Goal: Task Accomplishment & Management: Use online tool/utility

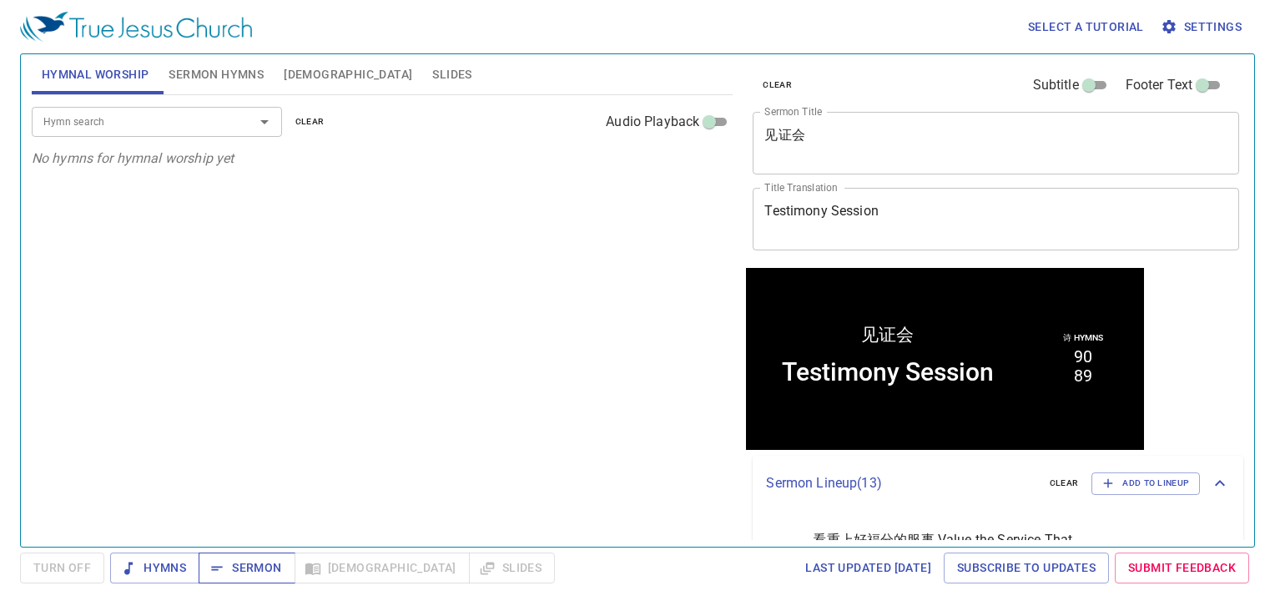
click at [240, 559] on span "Sermon" at bounding box center [246, 567] width 69 height 21
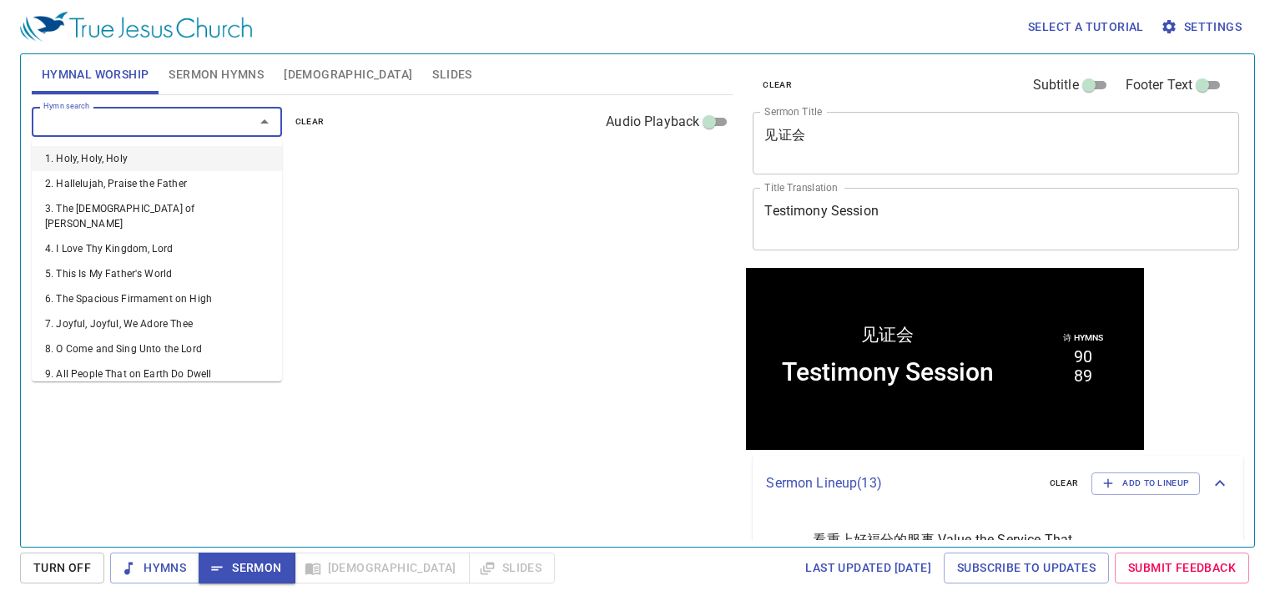
click at [144, 118] on input "Hymn search" at bounding box center [132, 121] width 191 height 19
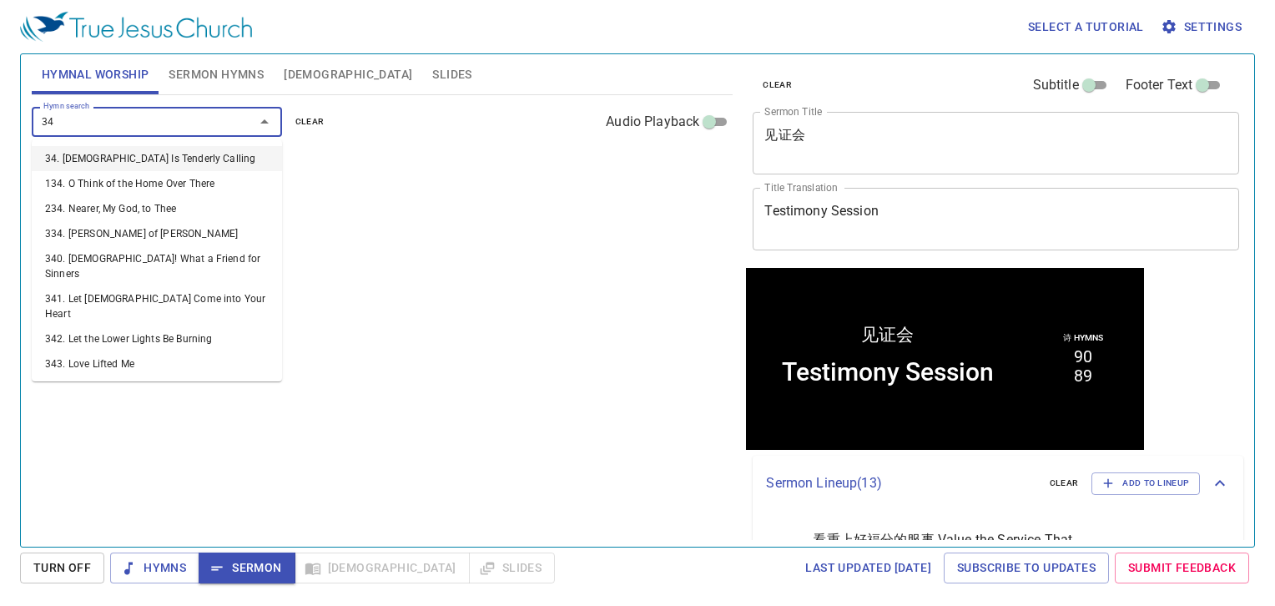
type input "344"
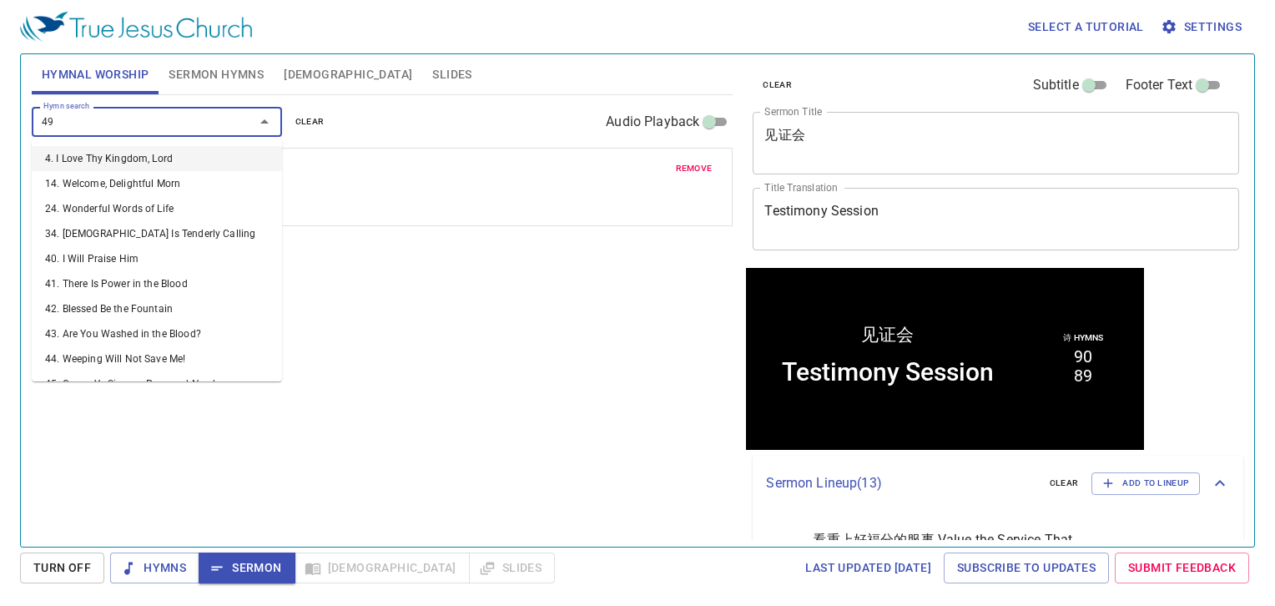
type input "491"
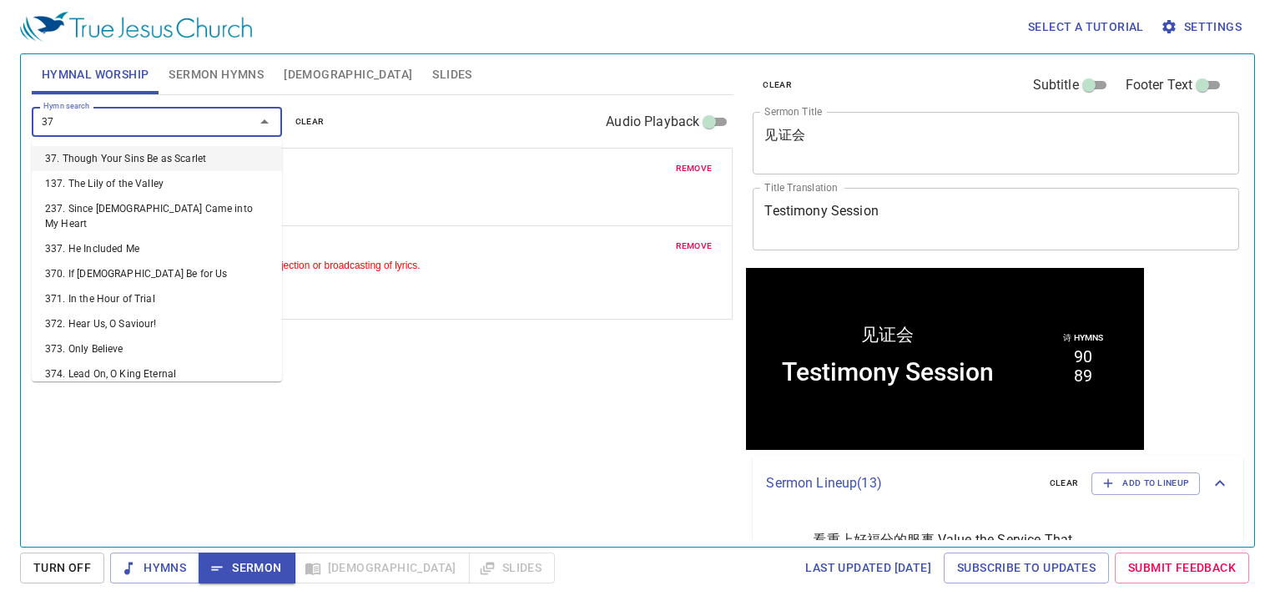
type input "377"
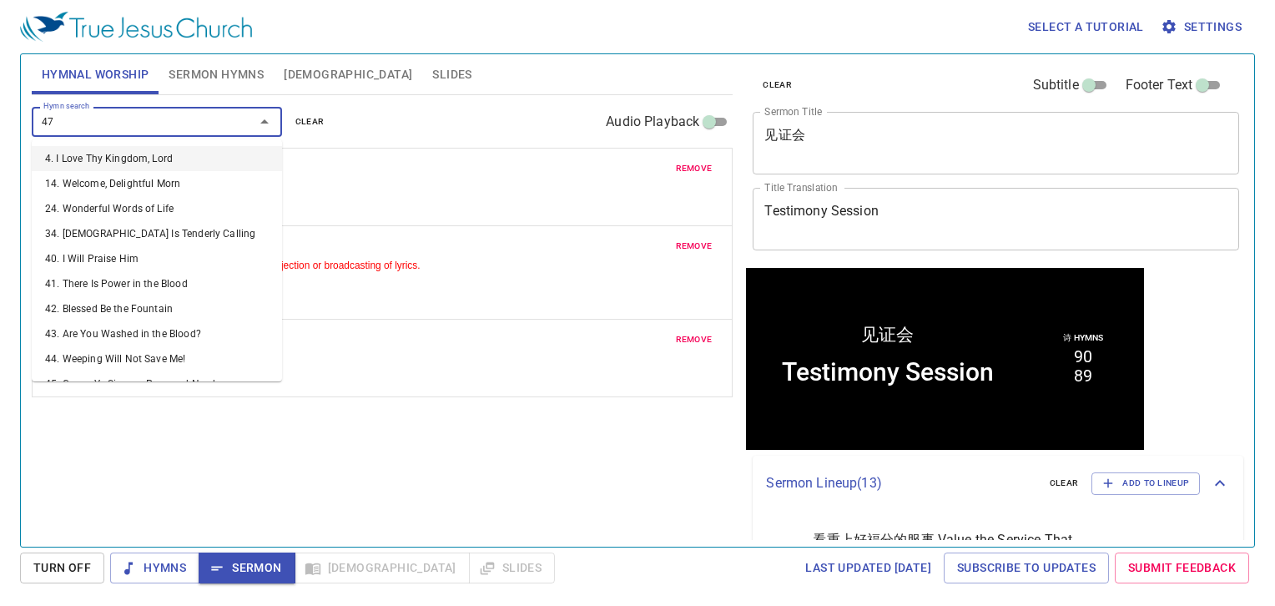
type input "477"
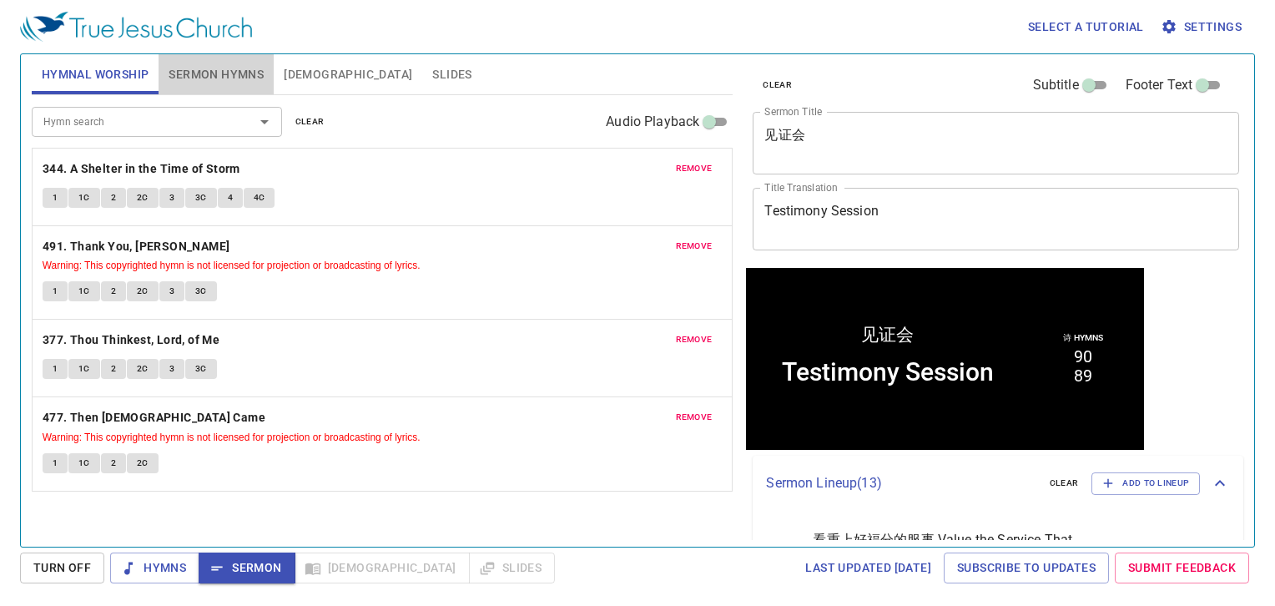
click at [239, 76] on span "Sermon Hymns" at bounding box center [216, 74] width 95 height 21
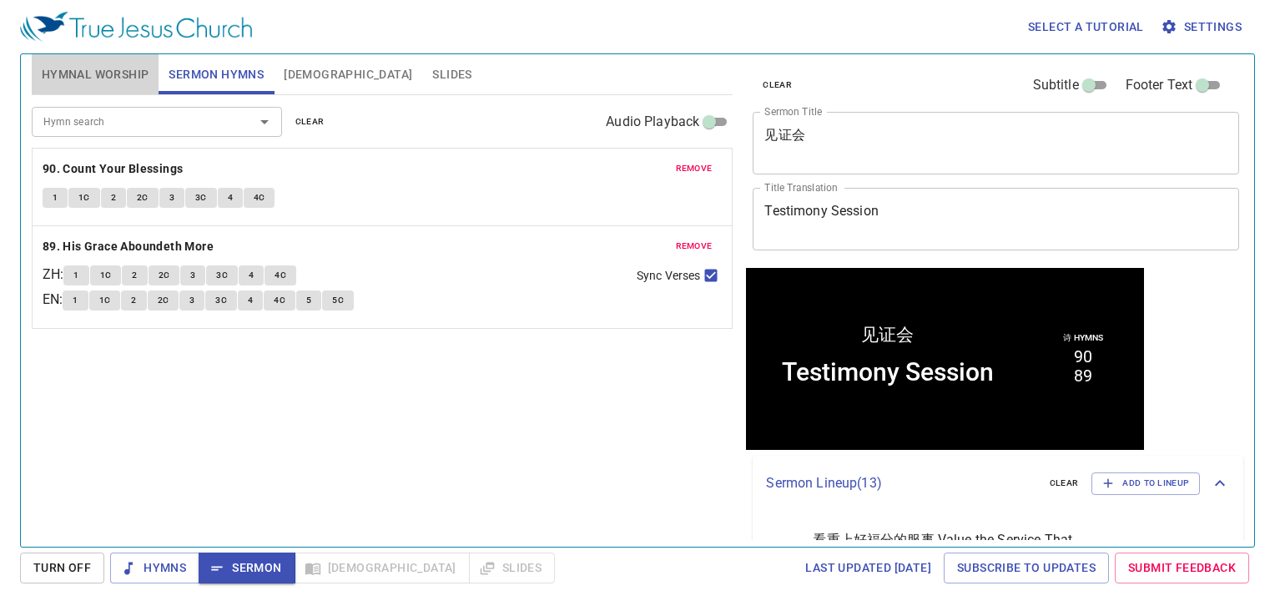
click at [113, 73] on span "Hymnal Worship" at bounding box center [96, 74] width 108 height 21
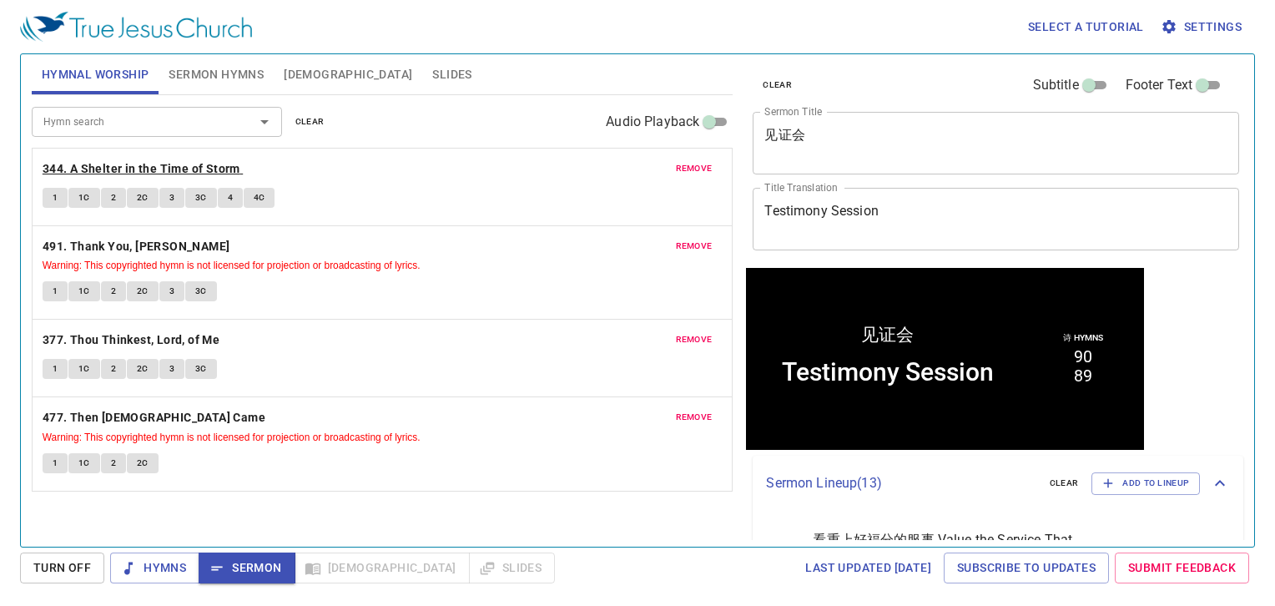
click at [49, 169] on b "344. A Shelter in the Time of Storm" at bounding box center [142, 169] width 198 height 21
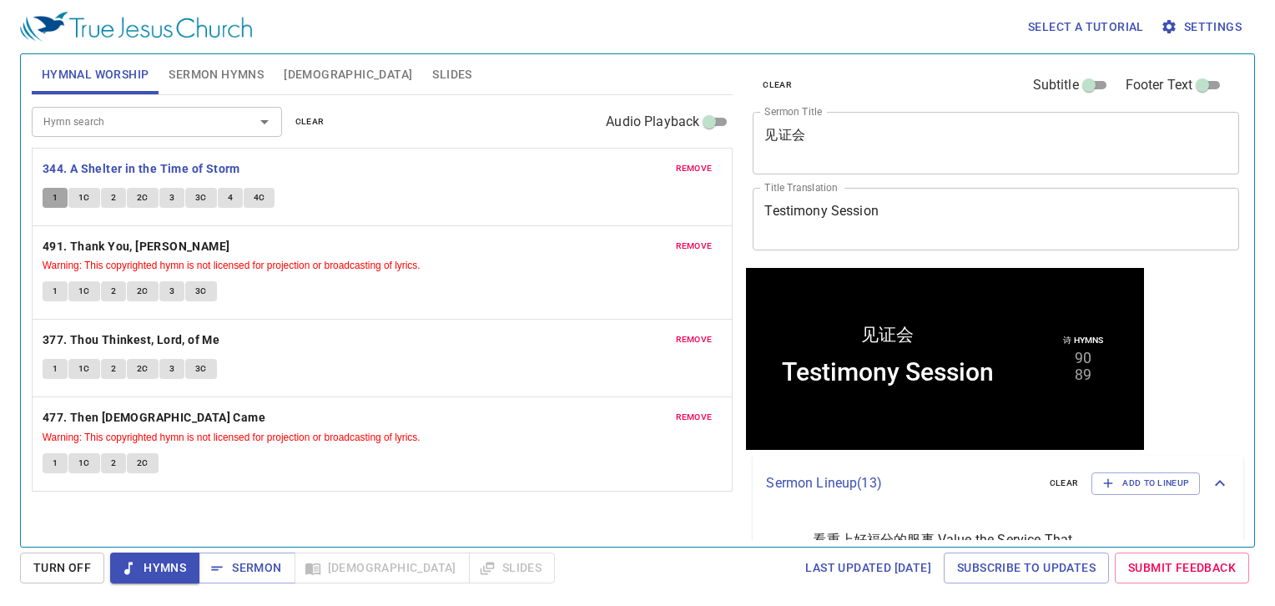
click at [54, 191] on span "1" at bounding box center [55, 197] width 5 height 15
click at [83, 196] on span "1C" at bounding box center [84, 197] width 12 height 15
click at [111, 192] on span "2" at bounding box center [113, 197] width 5 height 15
click at [137, 188] on button "2C" at bounding box center [143, 198] width 32 height 20
click at [170, 194] on span "3" at bounding box center [171, 197] width 5 height 15
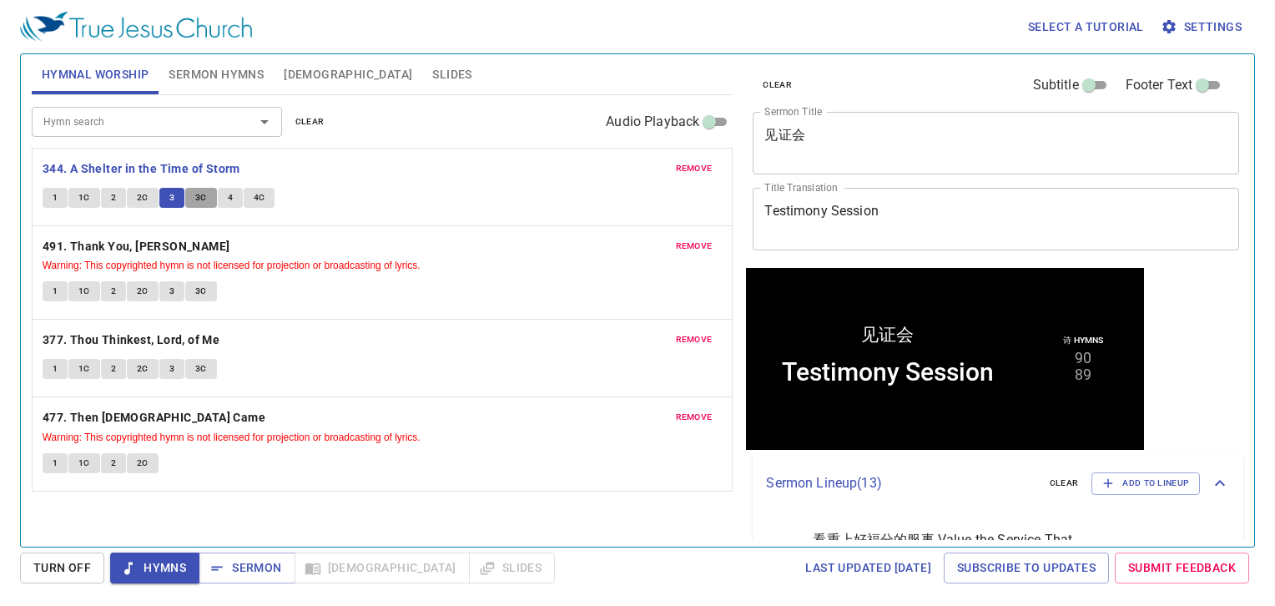
click at [197, 196] on span "3C" at bounding box center [201, 197] width 12 height 15
click at [237, 193] on button "4" at bounding box center [230, 198] width 25 height 20
click at [260, 191] on span "4C" at bounding box center [260, 197] width 12 height 15
click at [135, 242] on b "491. Thank You, Lord" at bounding box center [137, 246] width 188 height 21
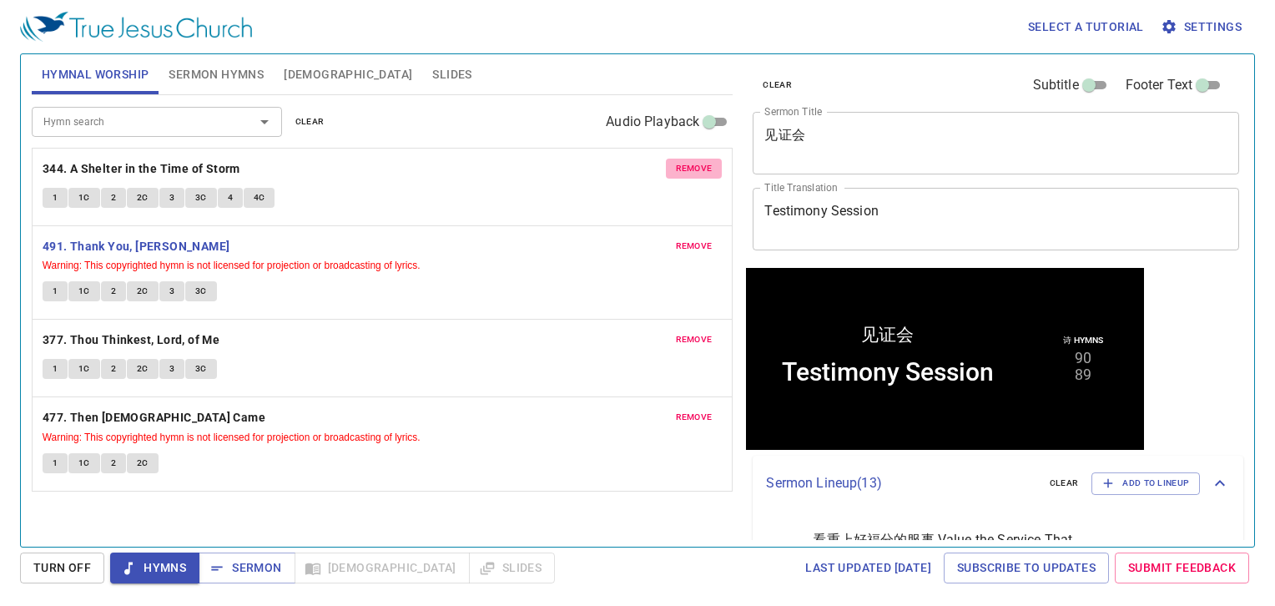
click at [688, 164] on span "remove" at bounding box center [694, 168] width 37 height 15
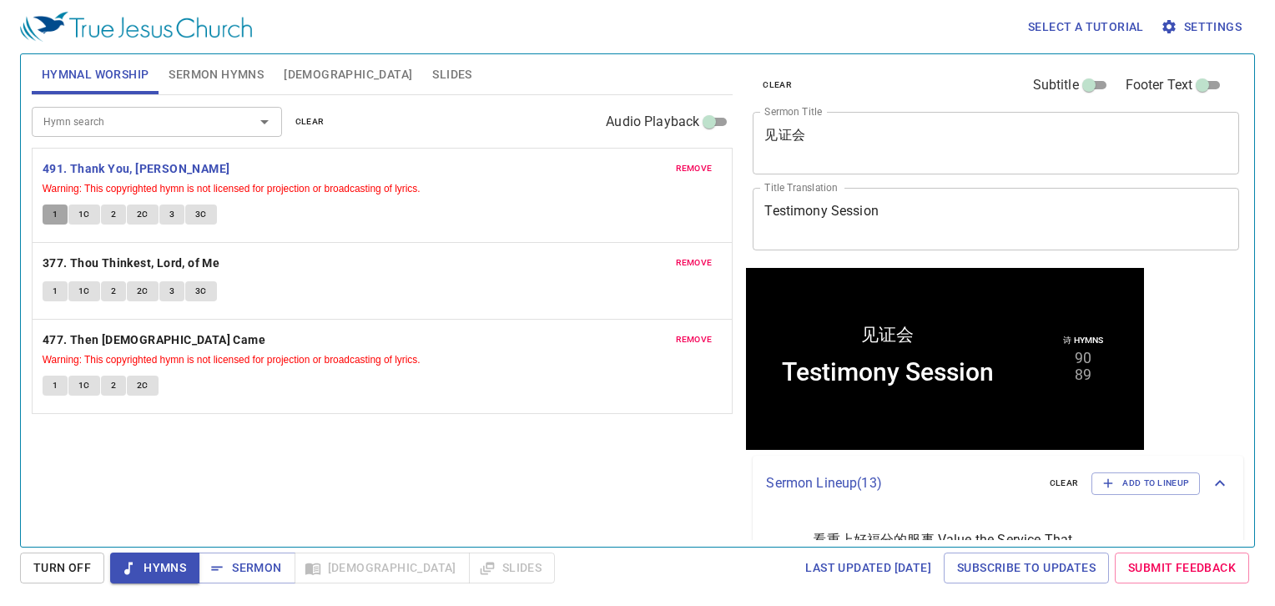
click at [56, 209] on span "1" at bounding box center [55, 214] width 5 height 15
click at [86, 208] on span "1C" at bounding box center [84, 214] width 12 height 15
click at [108, 209] on button "2" at bounding box center [113, 214] width 25 height 20
click at [146, 211] on span "2C" at bounding box center [143, 214] width 12 height 15
click at [167, 206] on button "3" at bounding box center [171, 214] width 25 height 20
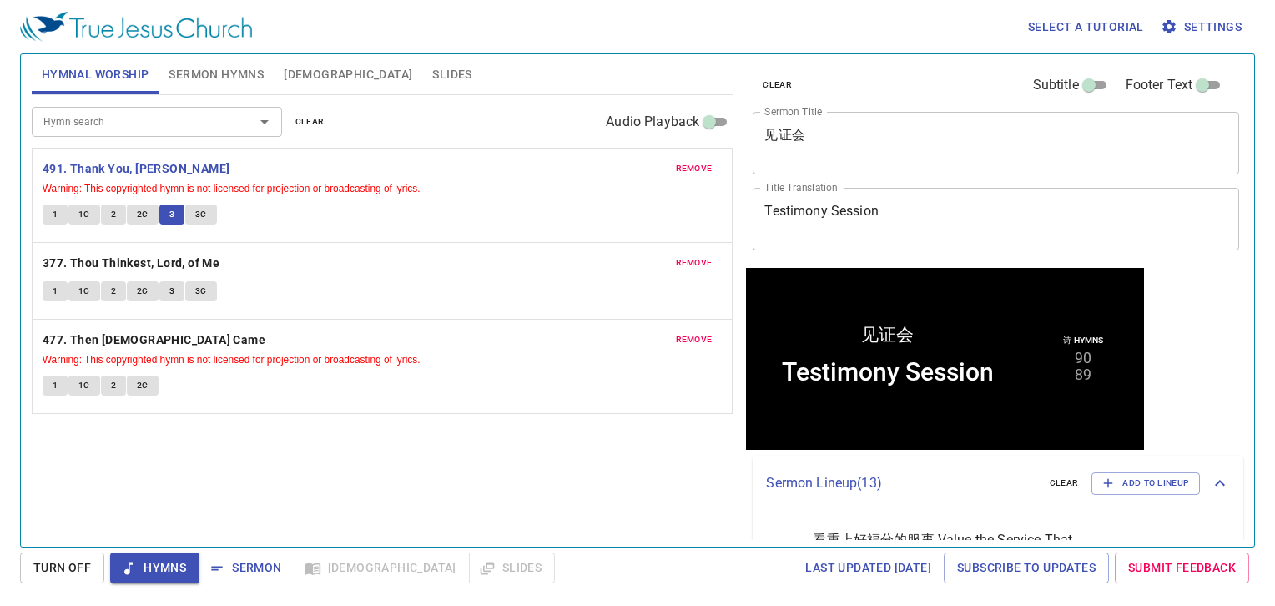
click at [206, 209] on button "3C" at bounding box center [201, 214] width 32 height 20
click at [0, 0] on span "Sermon" at bounding box center [0, 0] width 0 height 0
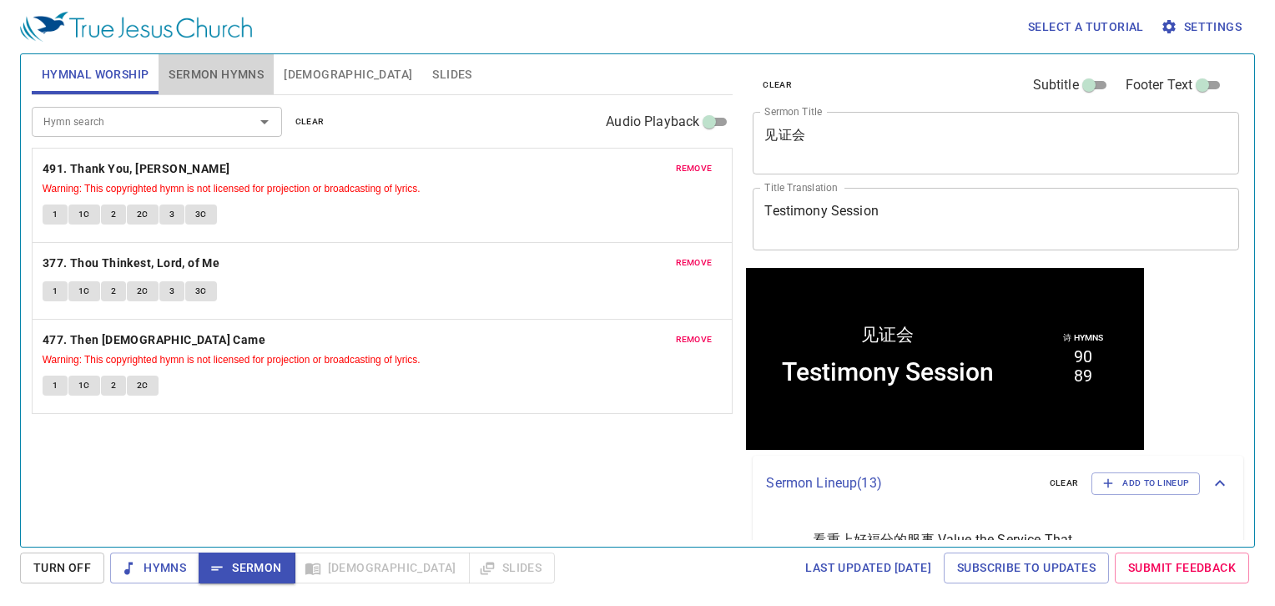
click at [243, 73] on span "Sermon Hymns" at bounding box center [216, 74] width 95 height 21
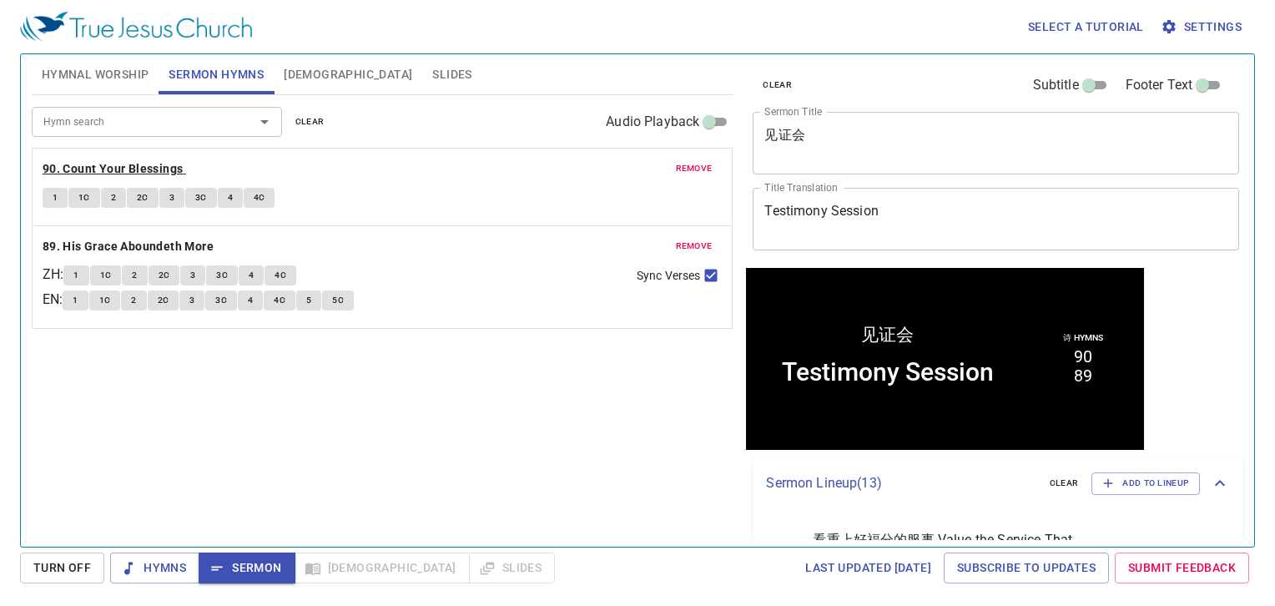
click at [127, 163] on b "90. Count Your Blessings" at bounding box center [113, 169] width 141 height 21
click at [53, 188] on button "1" at bounding box center [55, 198] width 25 height 20
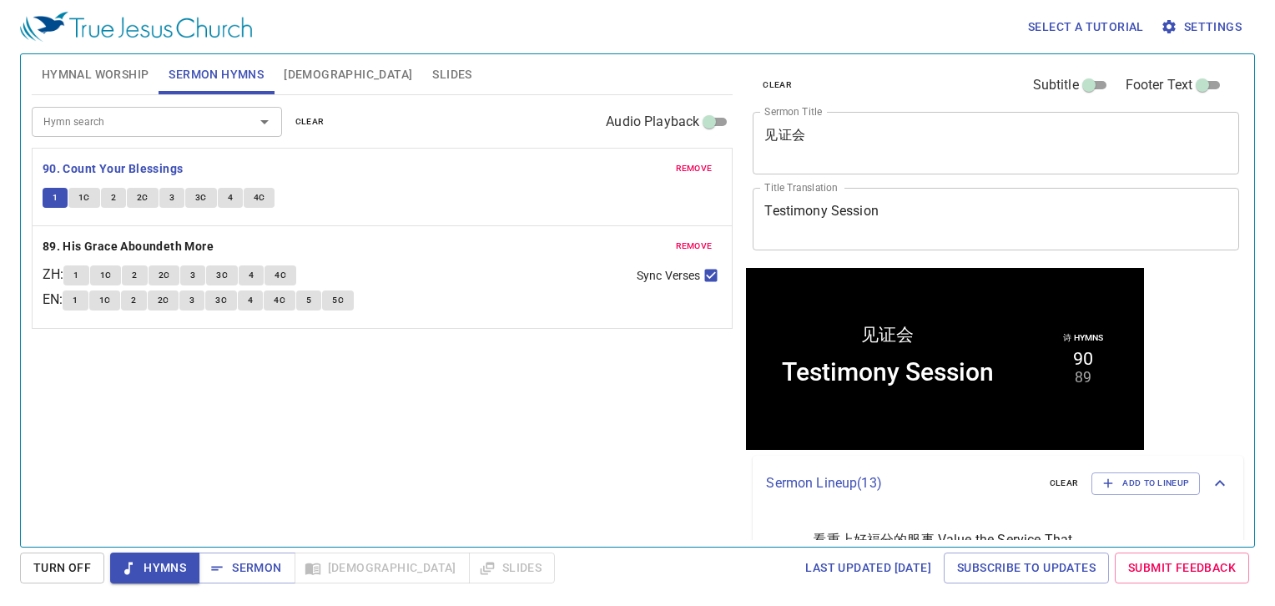
click at [78, 193] on span "1C" at bounding box center [84, 197] width 12 height 15
click at [117, 195] on button "2" at bounding box center [113, 198] width 25 height 20
click at [143, 197] on span "2C" at bounding box center [143, 197] width 12 height 15
click at [171, 198] on span "3" at bounding box center [171, 197] width 5 height 15
click at [192, 189] on button "3C" at bounding box center [201, 198] width 32 height 20
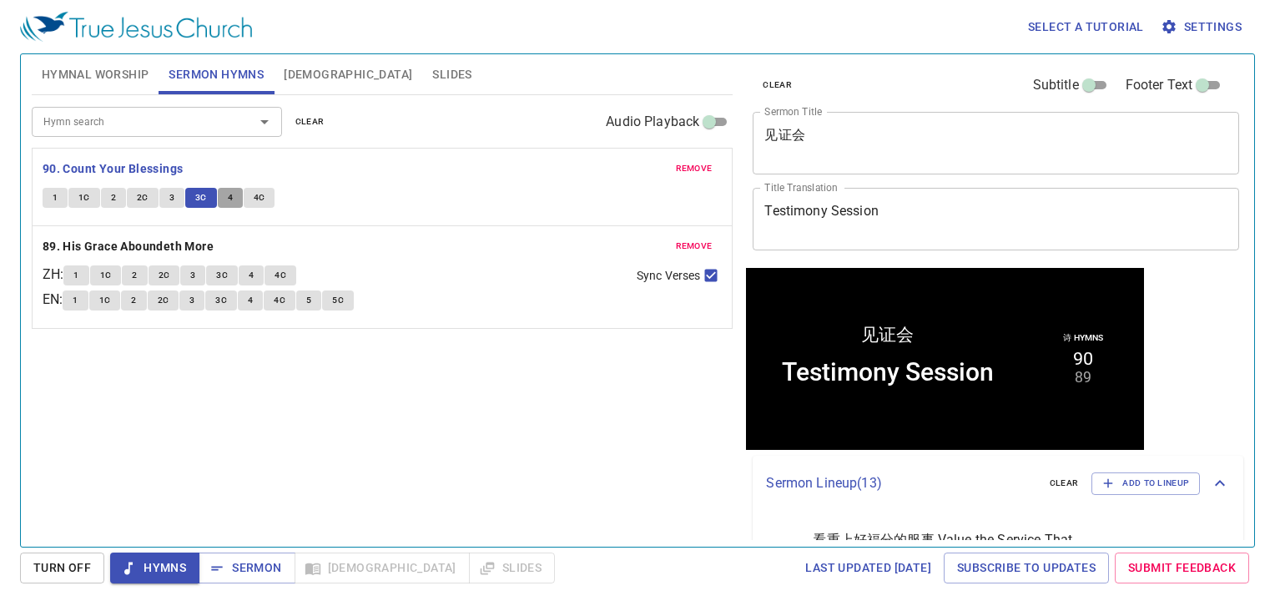
click at [229, 199] on span "4" at bounding box center [230, 197] width 5 height 15
click at [261, 199] on span "4C" at bounding box center [260, 197] width 12 height 15
click at [0, 0] on span "Sermon" at bounding box center [0, 0] width 0 height 0
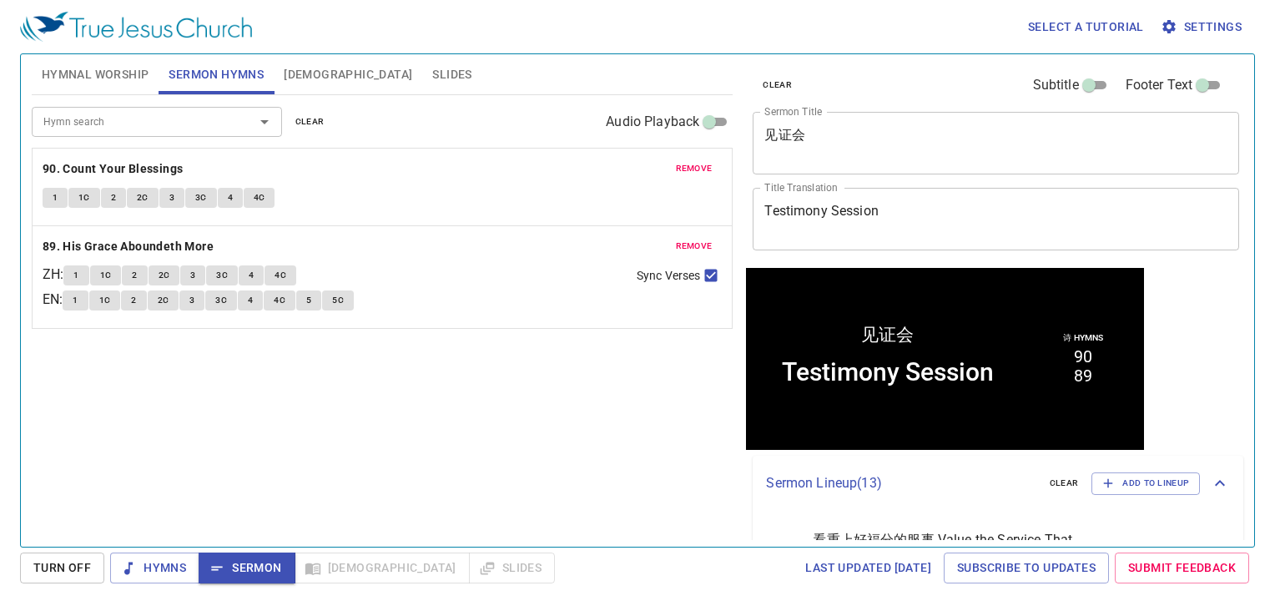
click at [355, 473] on div "Hymn search Hymn search clear Audio Playback remove 90. Count Your Blessings 1 …" at bounding box center [383, 313] width 702 height 437
click at [380, 39] on div "Select a tutorial Settings" at bounding box center [634, 26] width 1228 height 53
click at [928, 68] on div "clear Subtitle Footer Text" at bounding box center [989, 85] width 486 height 40
click at [297, 67] on span "Bible" at bounding box center [348, 74] width 128 height 21
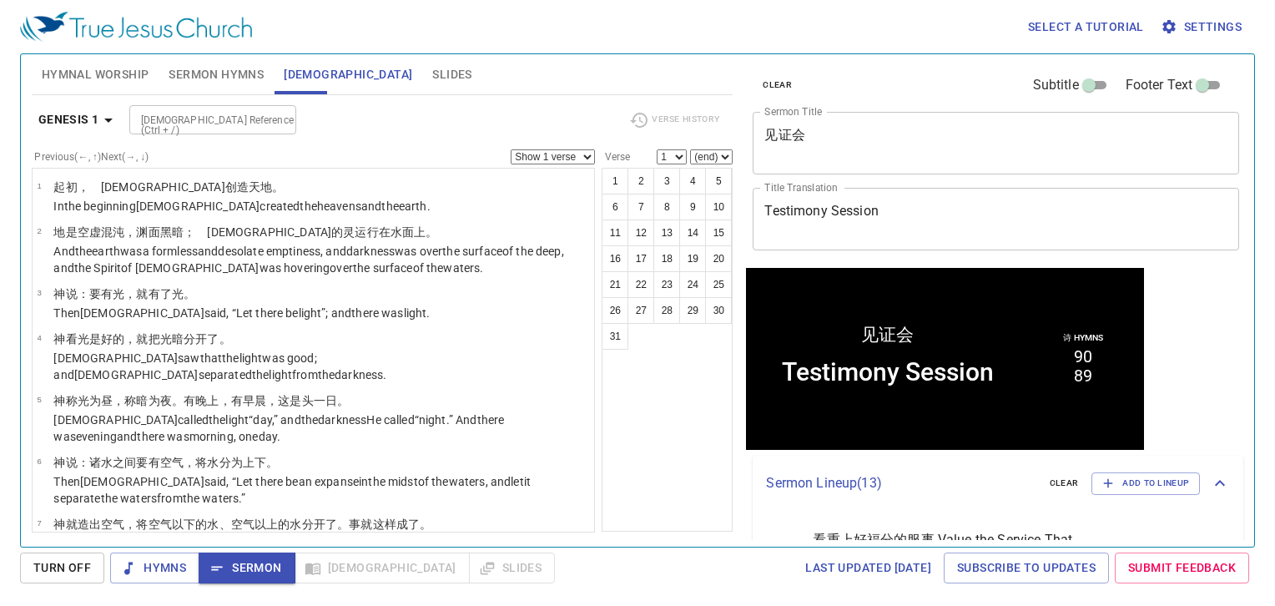
click at [227, 110] on input "Bible Reference (Ctrl + /)" at bounding box center [198, 119] width 129 height 19
type input "job 42 5"
select select "5"
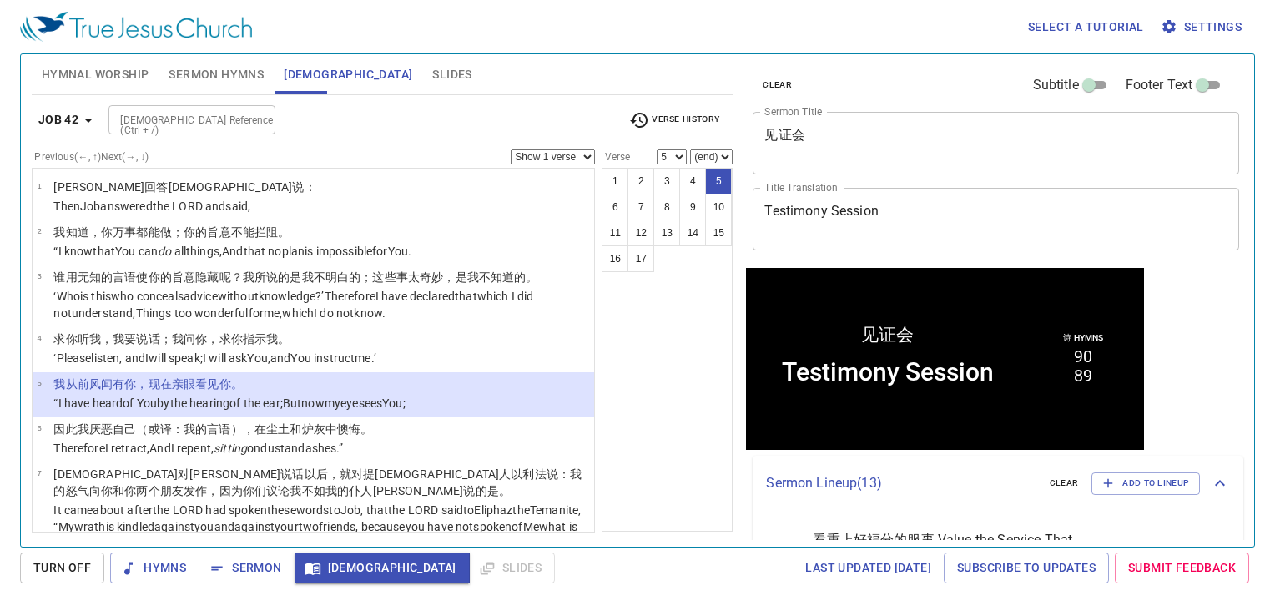
click at [235, 591] on div "Select a tutorial Settings Hymnal Worship Sermon Hymns Bible Slides Hymn search…" at bounding box center [637, 303] width 1275 height 606
drag, startPoint x: 277, startPoint y: 571, endPoint x: 300, endPoint y: 560, distance: 26.1
click at [0, 0] on span "Sermon" at bounding box center [0, 0] width 0 height 0
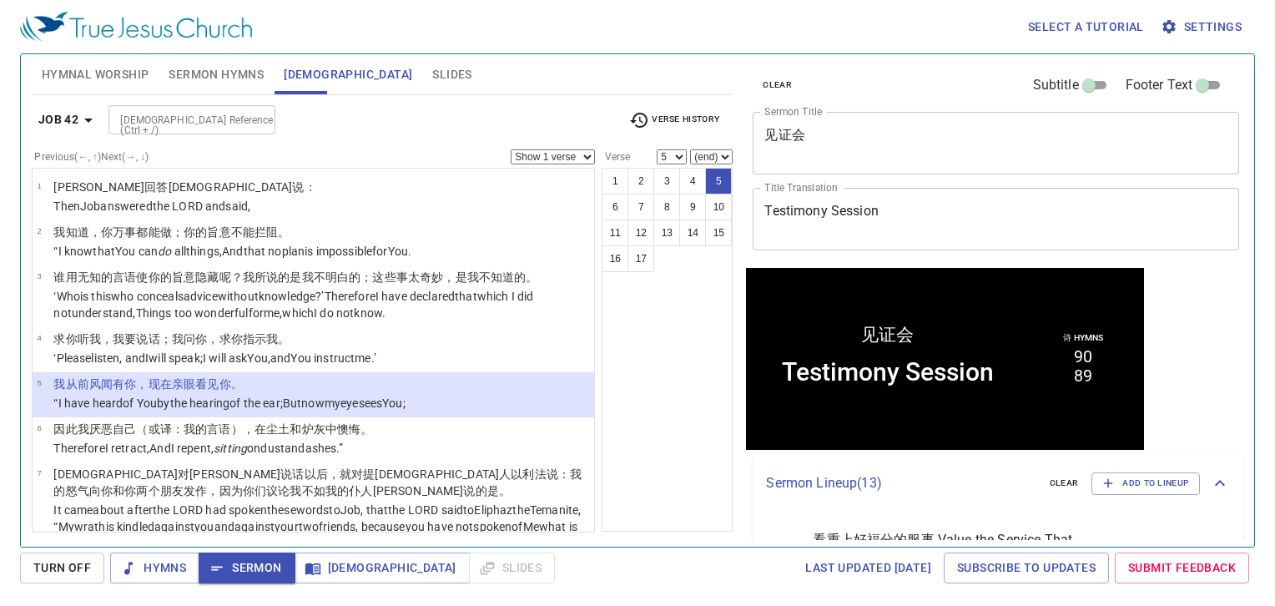
click at [206, 128] on input "Bible Reference (Ctrl + /)" at bounding box center [177, 119] width 129 height 19
click at [148, 113] on input "prob 18 14" at bounding box center [177, 111] width 129 height 19
click at [143, 108] on input "prob 18 14" at bounding box center [177, 111] width 129 height 19
type input "pro 18 14"
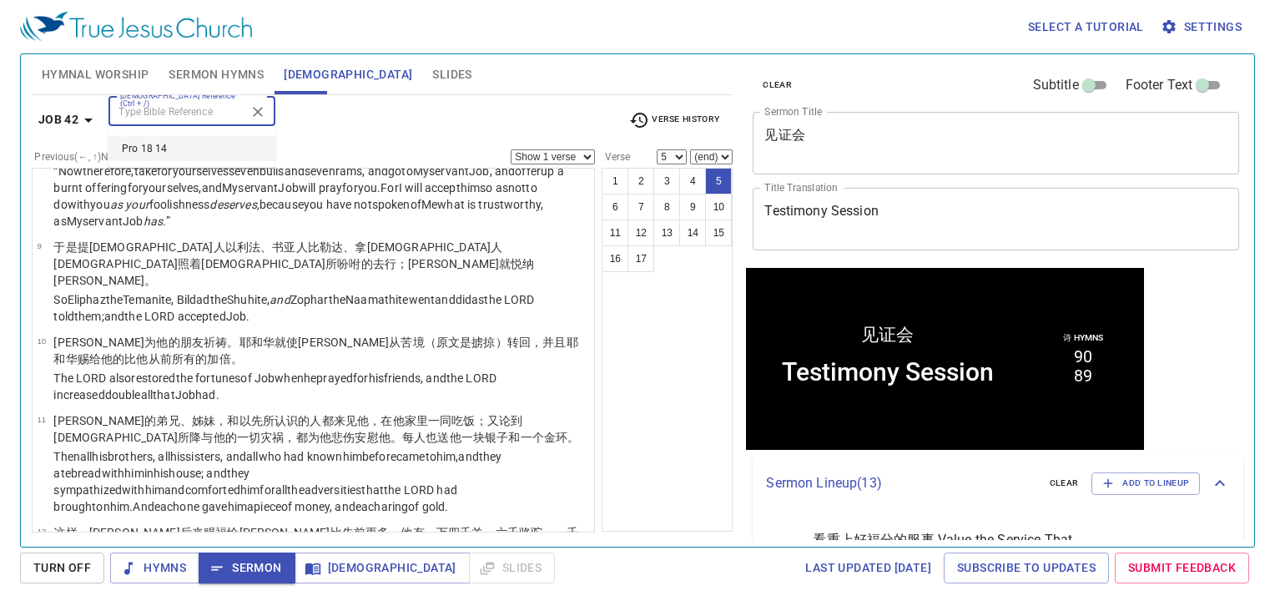
select select "14"
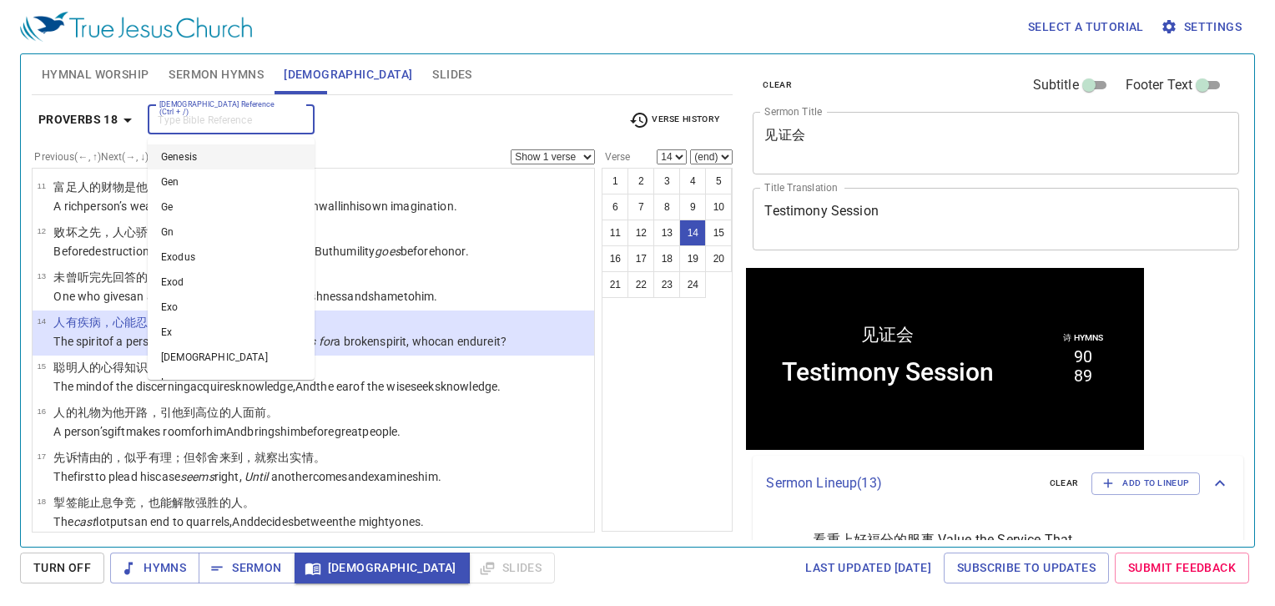
drag, startPoint x: 257, startPoint y: 119, endPoint x: 254, endPoint y: 101, distance: 18.5
click at [257, 117] on input "Bible Reference (Ctrl + /)" at bounding box center [217, 119] width 129 height 19
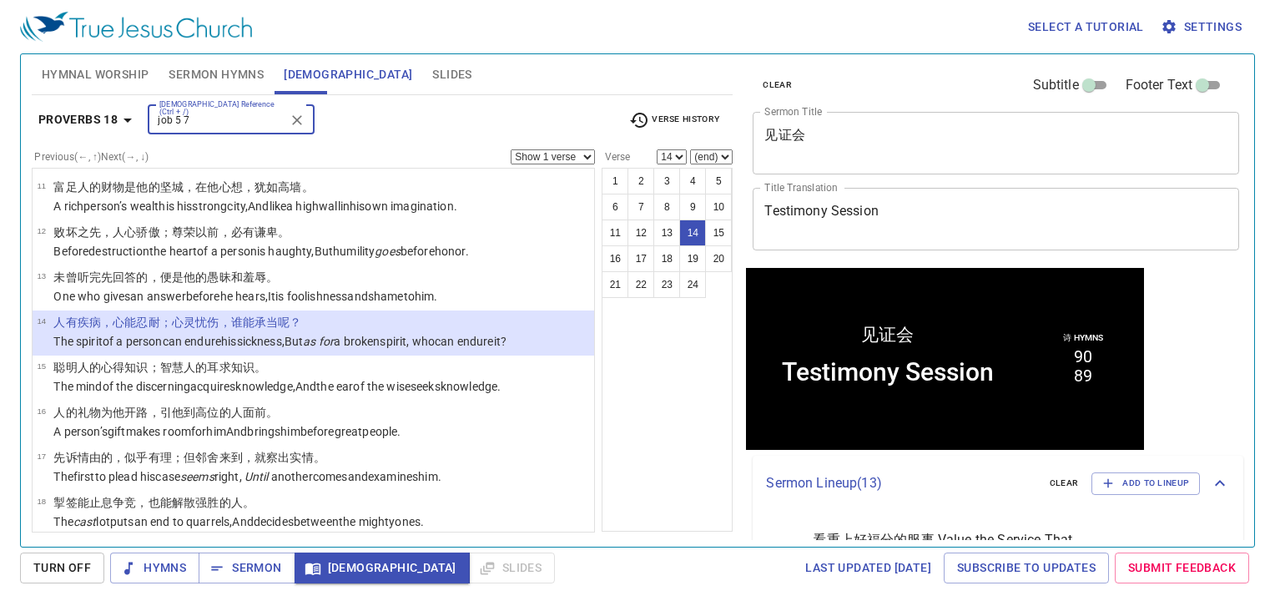
type input "job 5 7"
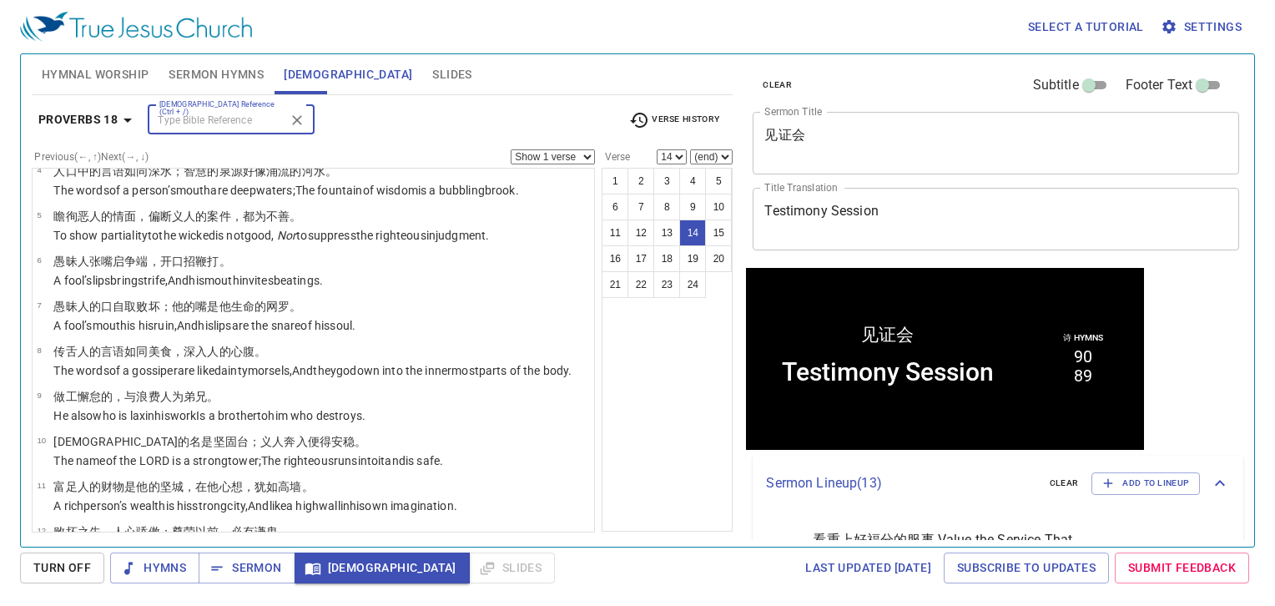
select select "7"
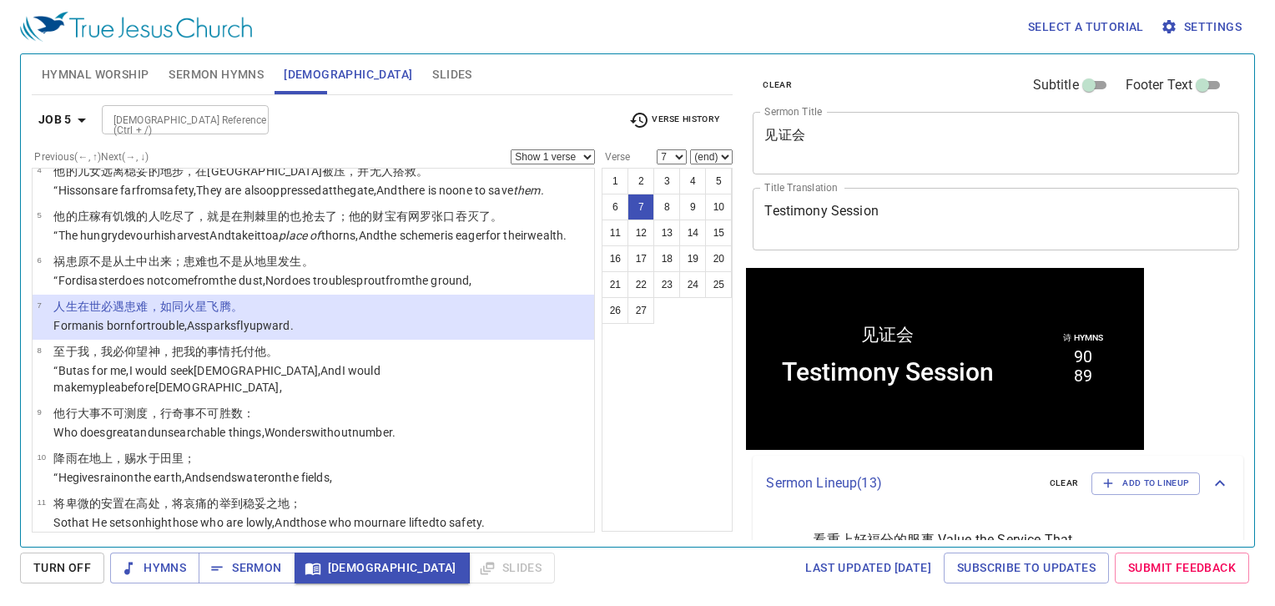
click at [244, 111] on div at bounding box center [250, 119] width 22 height 23
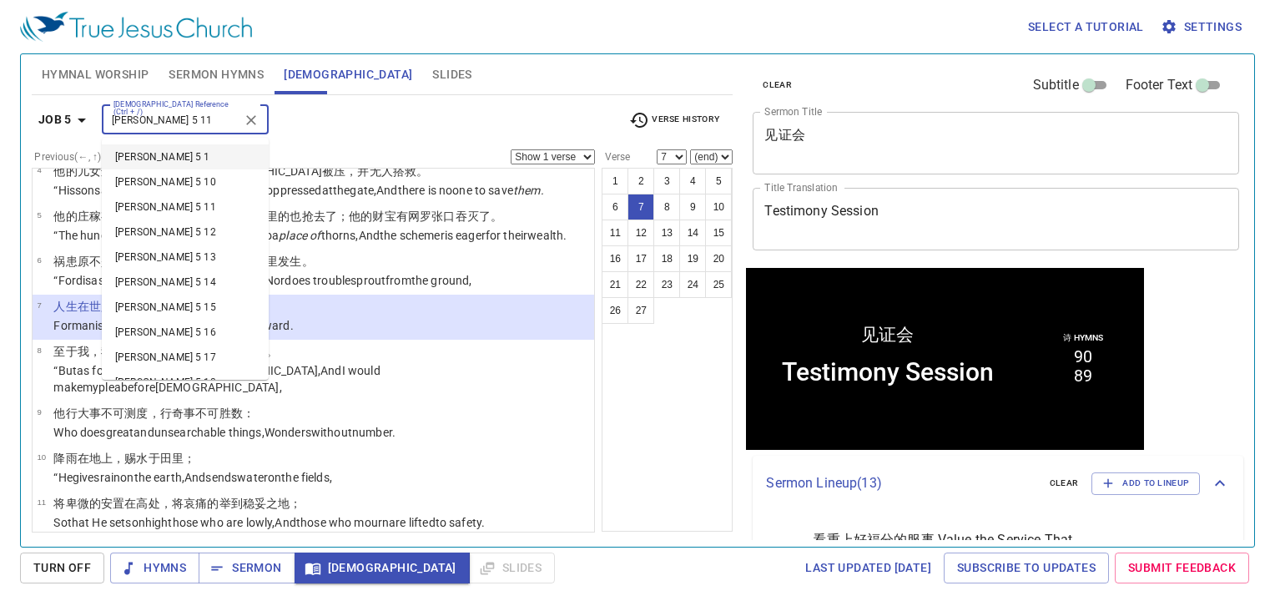
type input "james 5 11"
select select "11"
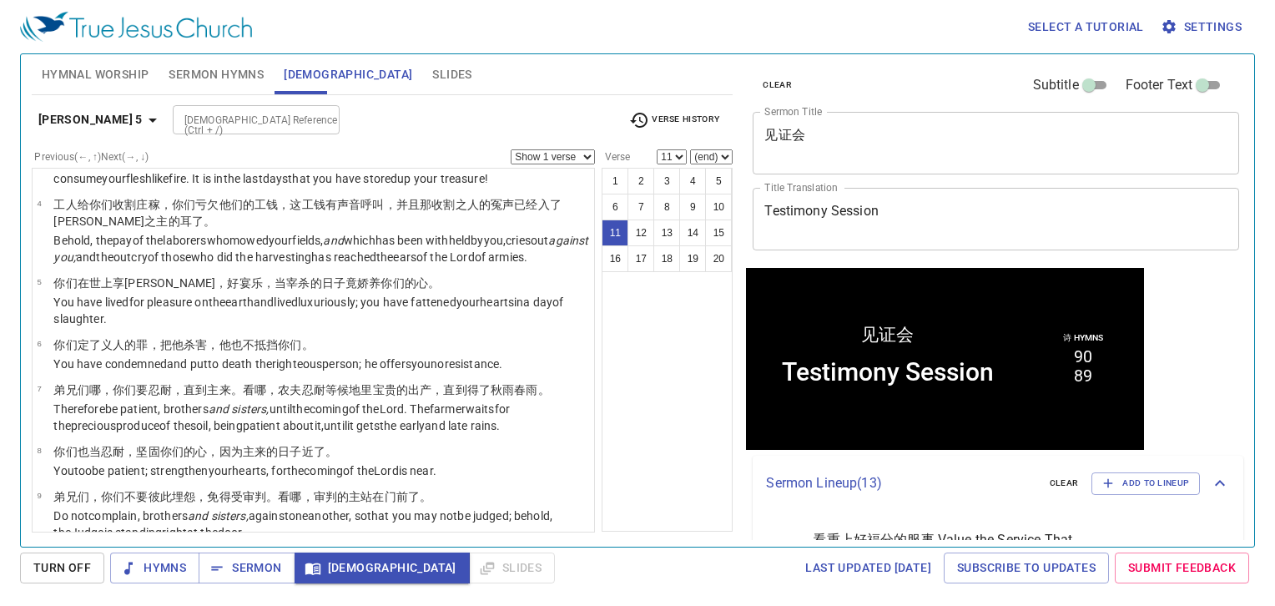
scroll to position [465, 0]
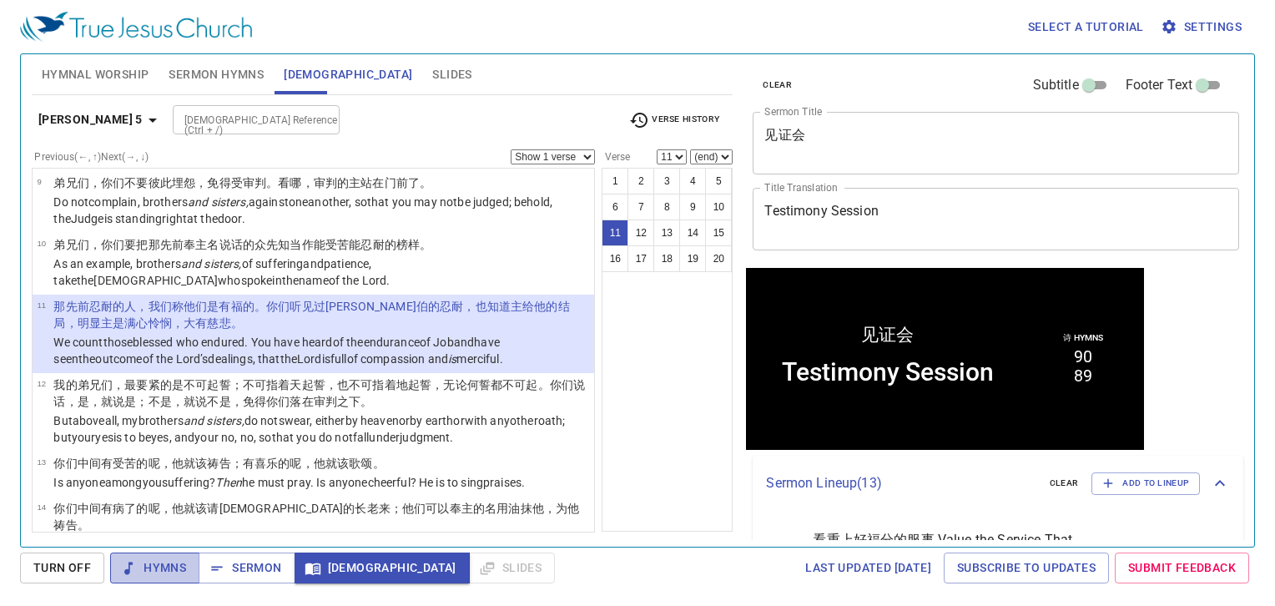
click at [157, 569] on span "Hymns" at bounding box center [154, 567] width 63 height 21
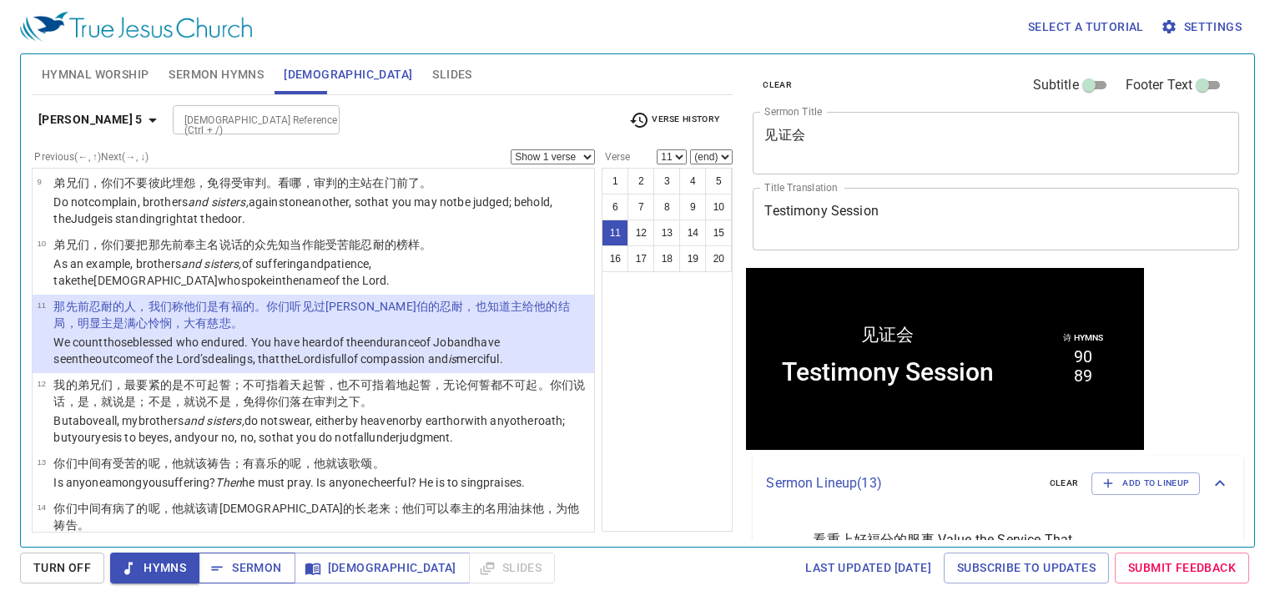
click at [0, 0] on span "Sermon" at bounding box center [0, 0] width 0 height 0
click at [210, 67] on span "Sermon Hymns" at bounding box center [216, 74] width 95 height 21
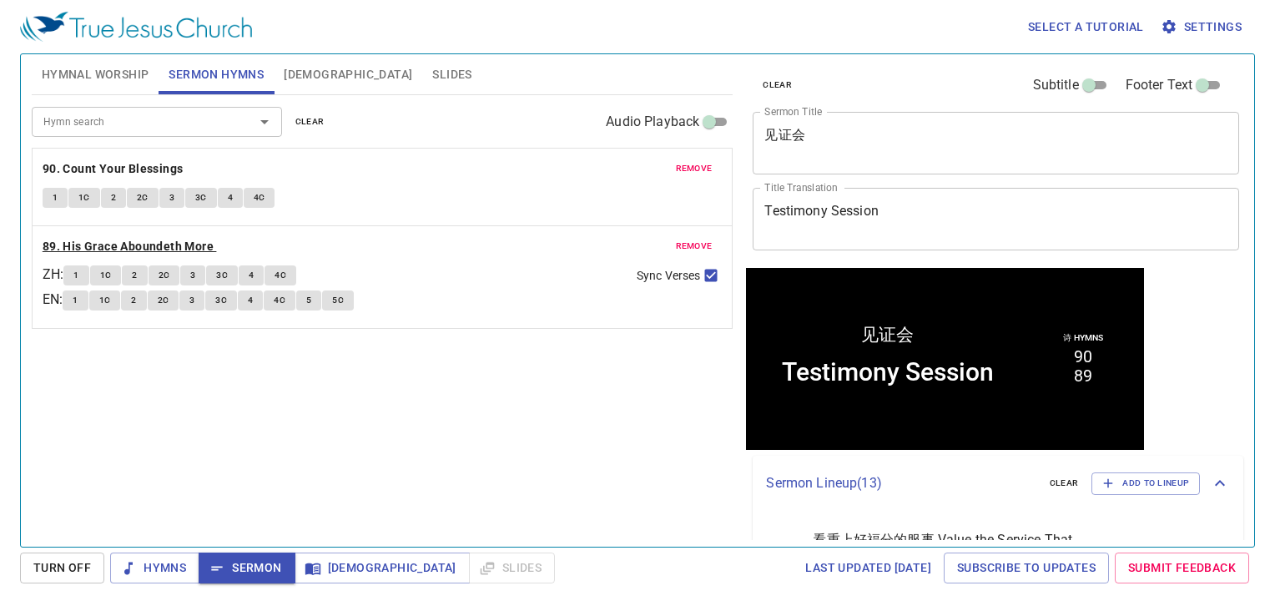
click at [76, 244] on b "89. His Grace Aboundeth More" at bounding box center [128, 246] width 171 height 21
click at [78, 278] on span "1" at bounding box center [75, 275] width 5 height 15
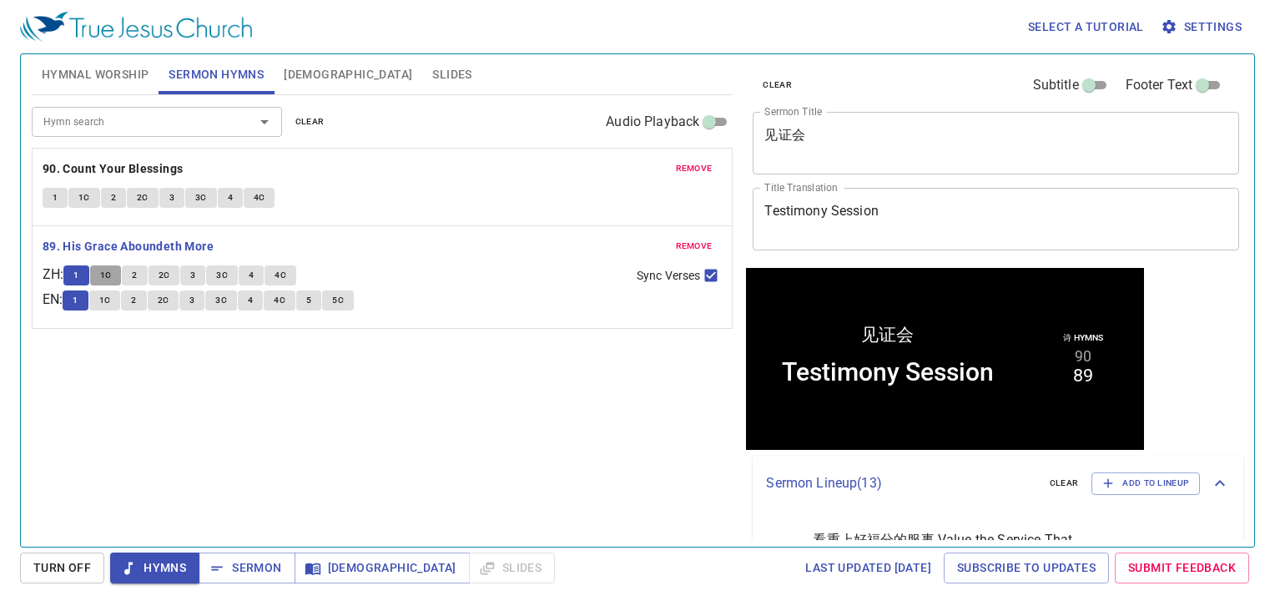
click at [109, 274] on span "1C" at bounding box center [106, 275] width 12 height 15
click at [260, 285] on div "1 1C 2 2C 3 3C 4 4C" at bounding box center [343, 277] width 560 height 24
click at [260, 278] on button "4" at bounding box center [251, 275] width 25 height 20
click at [712, 278] on input "Sync Verses" at bounding box center [711, 279] width 22 height 22
click at [311, 301] on span "5" at bounding box center [308, 300] width 5 height 15
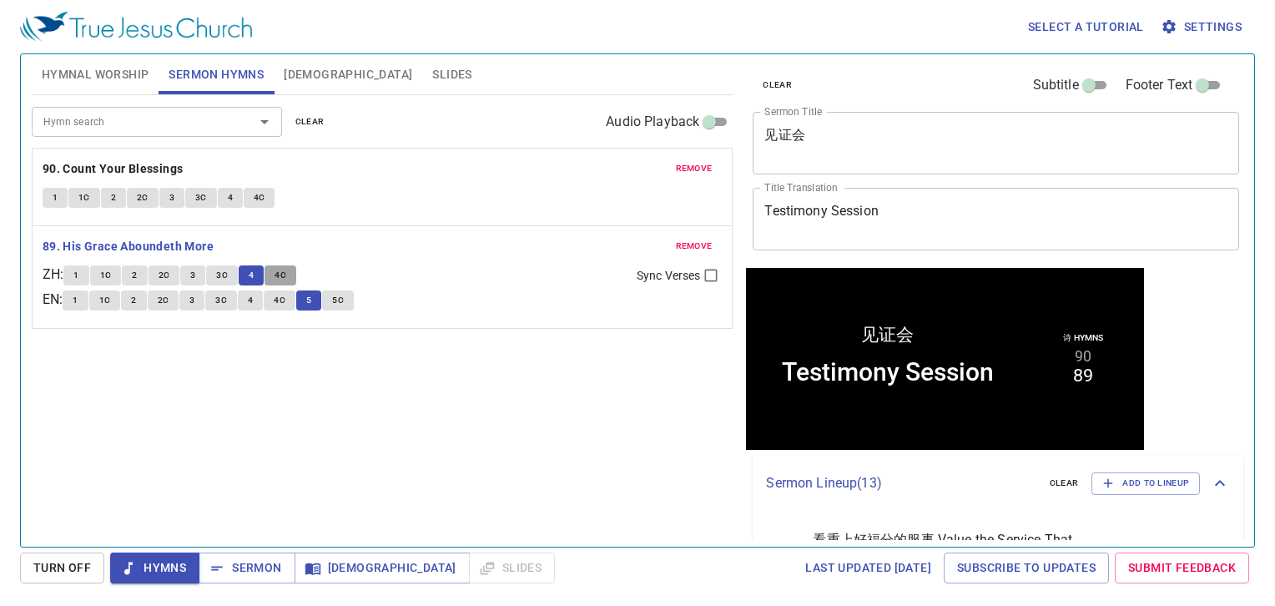
click at [284, 276] on span "4C" at bounding box center [280, 275] width 12 height 15
click at [283, 290] on button "4C" at bounding box center [280, 300] width 32 height 20
click at [707, 274] on input "Sync Verses" at bounding box center [711, 279] width 22 height 22
checkbox input "true"
click at [0, 0] on span "Sermon" at bounding box center [0, 0] width 0 height 0
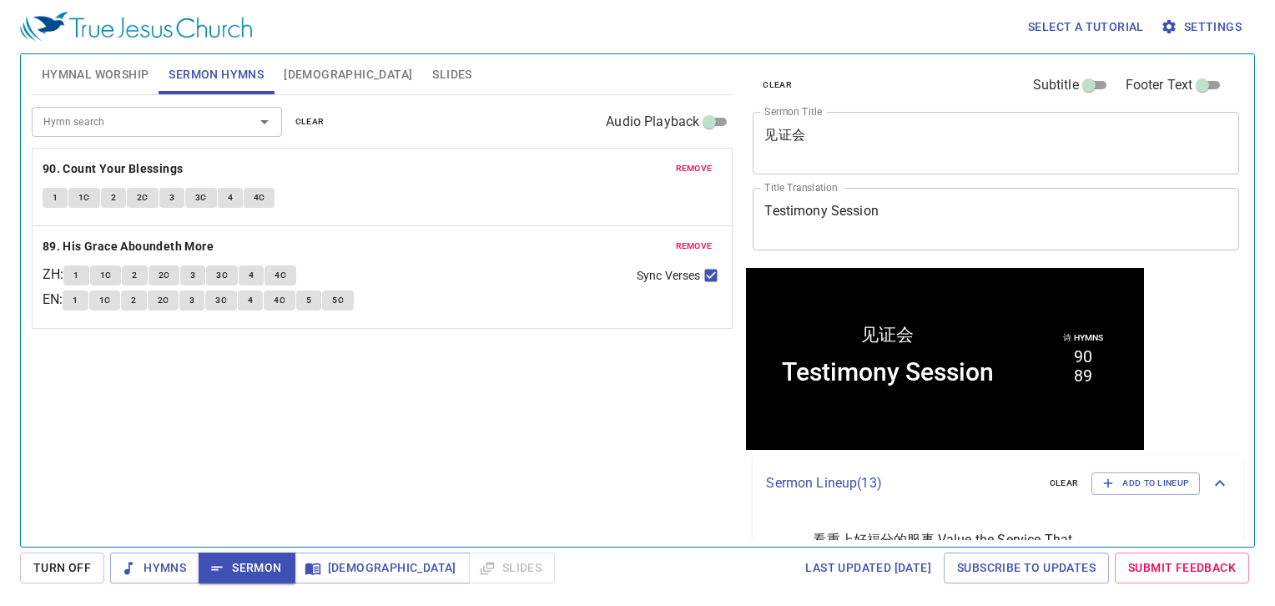
click at [422, 73] on button "Slides" at bounding box center [451, 74] width 59 height 40
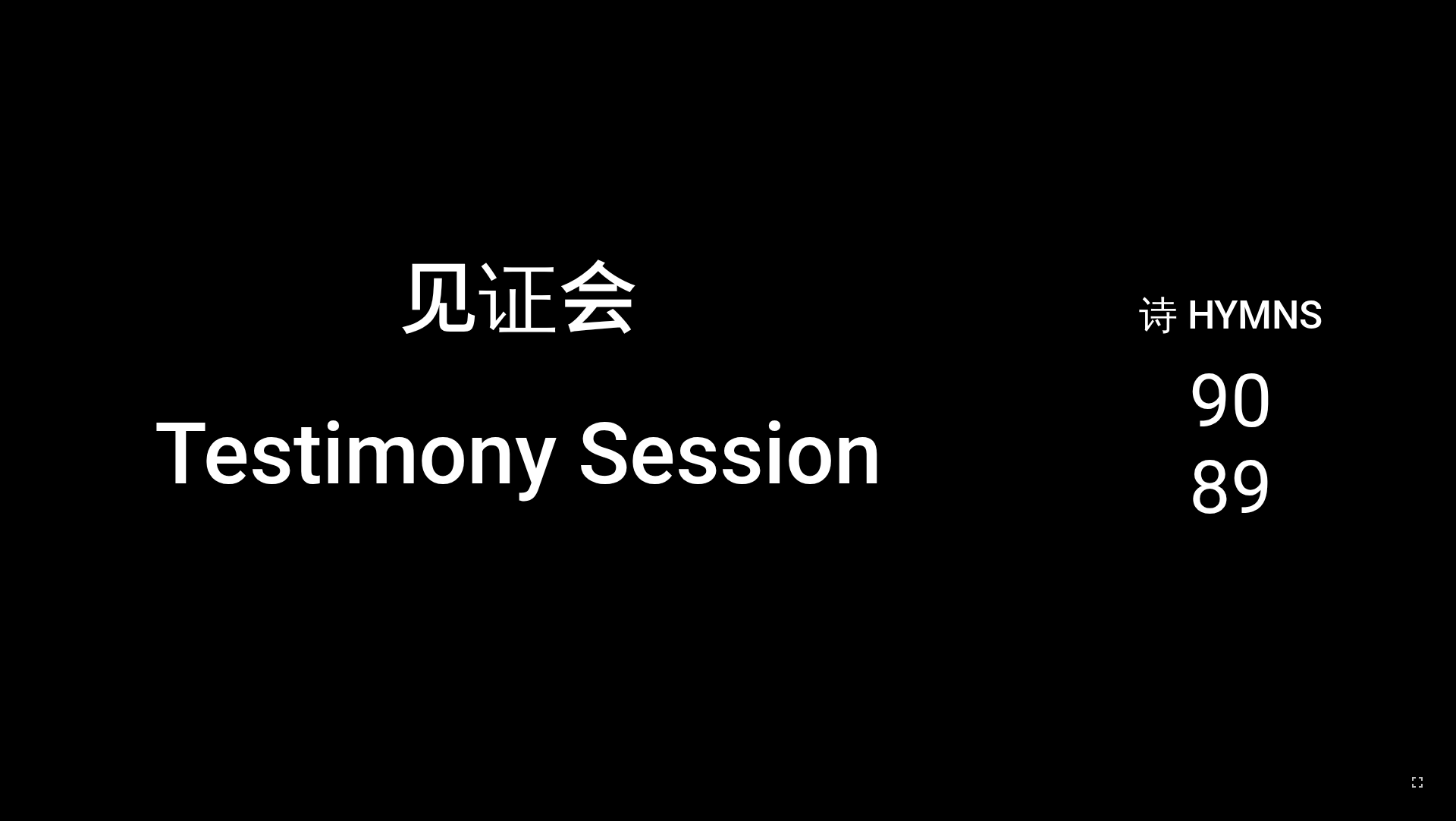
click at [521, 674] on div at bounding box center [519, 726] width 1005 height 158
click at [518, 508] on div "Testimony Session" at bounding box center [519, 509] width 1005 height 276
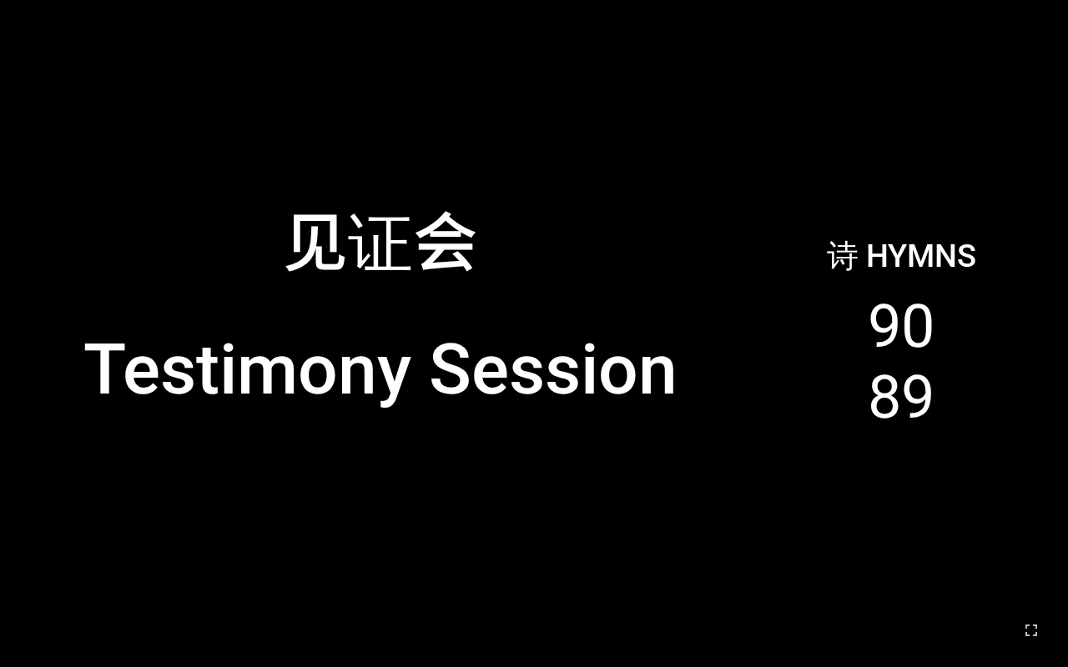
click at [162, 496] on div "Testimony Session" at bounding box center [380, 414] width 735 height 224
click at [556, 204] on div "见证会" at bounding box center [380, 173] width 735 height 256
